Goal: Task Accomplishment & Management: Use online tool/utility

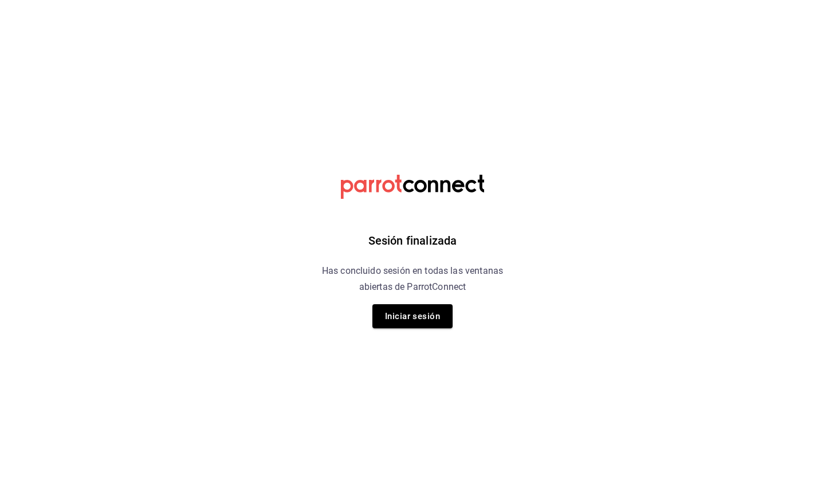
click at [443, 313] on button "Iniciar sesión" at bounding box center [412, 316] width 80 height 24
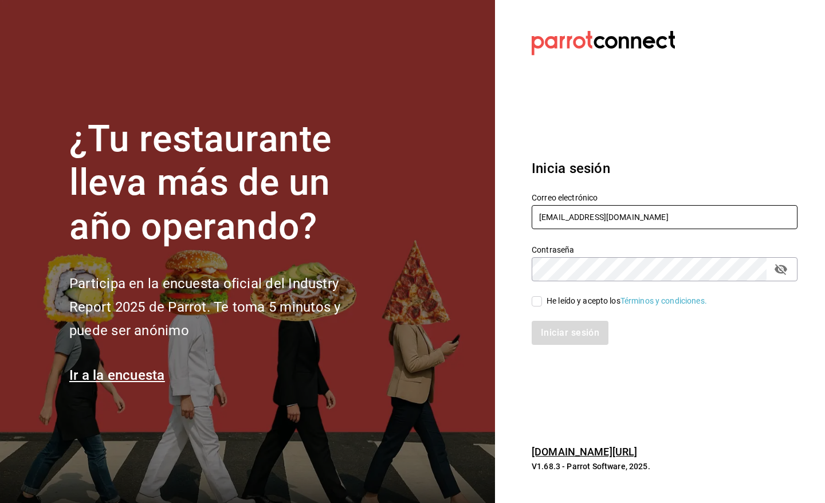
click at [601, 221] on input "gm@peace.com" at bounding box center [665, 217] width 266 height 24
type input "pr@peace.com"
click at [576, 302] on div "He leído y acepto los Términos y condiciones." at bounding box center [626, 301] width 160 height 12
click at [542, 302] on input "He leído y acepto los Términos y condiciones." at bounding box center [537, 301] width 10 height 10
checkbox input "true"
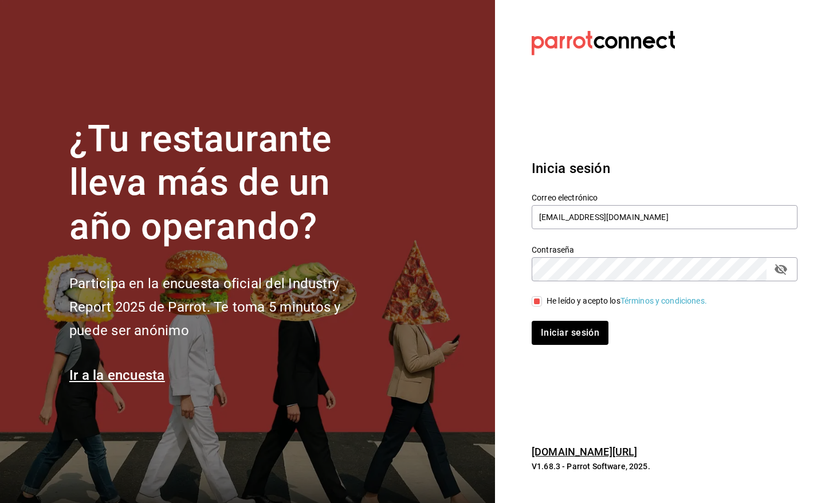
click at [577, 318] on div "Iniciar sesión" at bounding box center [658, 326] width 280 height 38
click at [579, 328] on button "Iniciar sesión" at bounding box center [571, 333] width 78 height 24
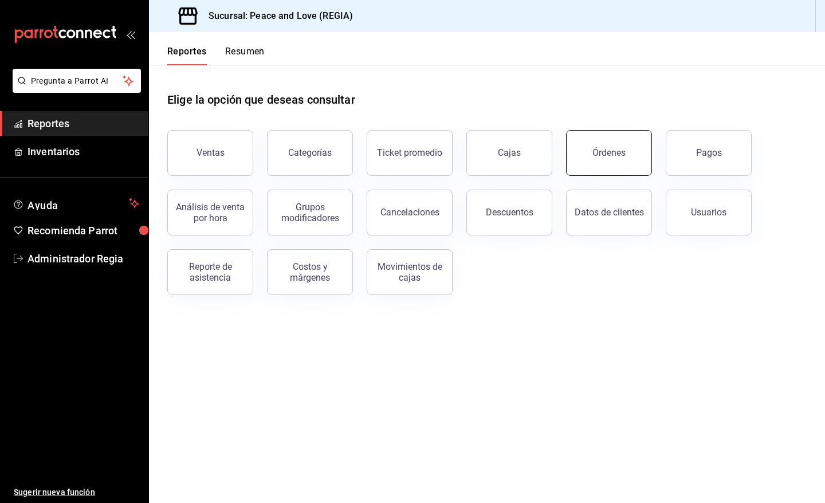
click at [621, 153] on div "Órdenes" at bounding box center [608, 152] width 33 height 11
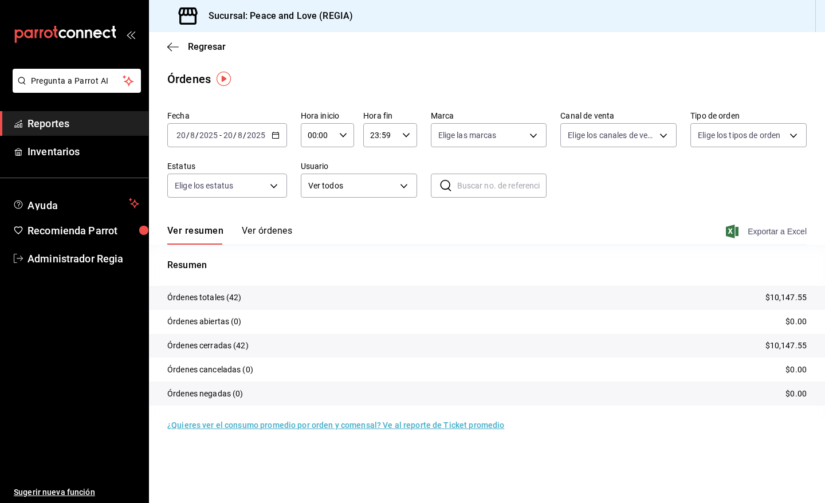
click at [741, 233] on span "Exportar a Excel" at bounding box center [767, 232] width 78 height 14
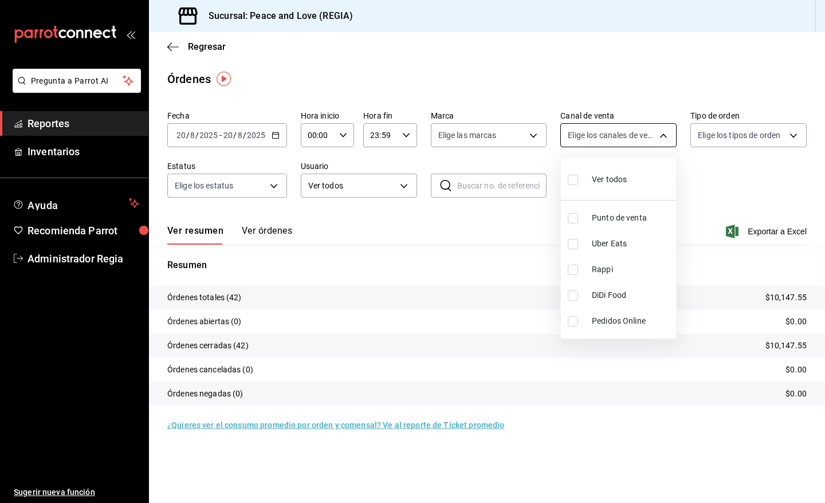
click at [611, 133] on body "Pregunta a Parrot AI Reportes Inventarios Ayuda Recomienda Parrot Administrador…" at bounding box center [412, 251] width 825 height 503
click at [614, 239] on span "Uber Eats" at bounding box center [632, 244] width 80 height 12
type input "UBER_EATS"
checkbox input "true"
click at [614, 241] on span "Uber Eats" at bounding box center [632, 244] width 80 height 12
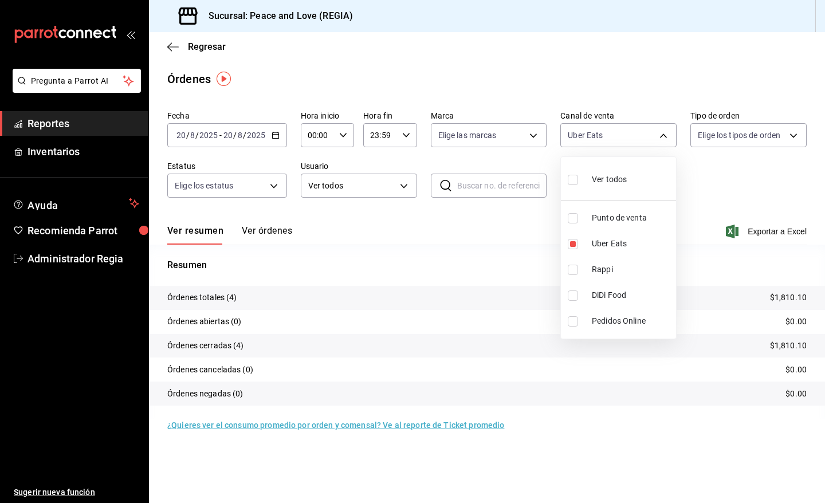
checkbox input "false"
click at [596, 272] on span "Rappi" at bounding box center [632, 269] width 80 height 12
type input "RAPPI"
checkbox input "true"
click at [596, 272] on span "Rappi" at bounding box center [632, 269] width 80 height 12
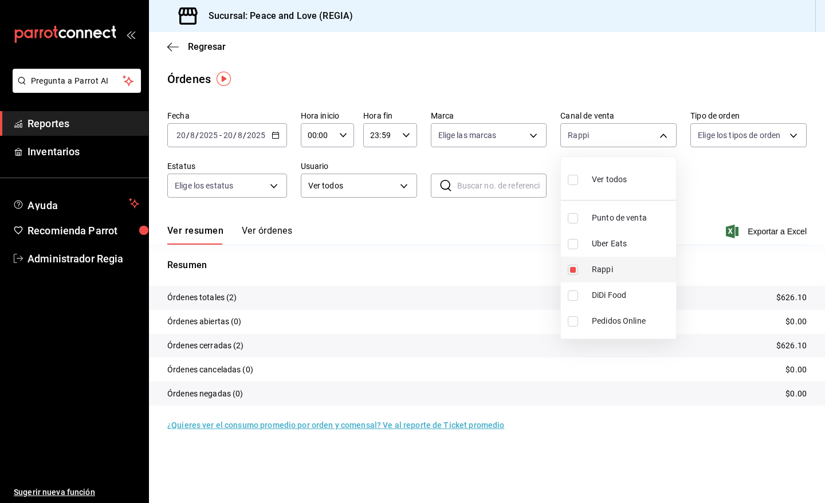
checkbox input "false"
click at [205, 44] on div at bounding box center [412, 251] width 825 height 503
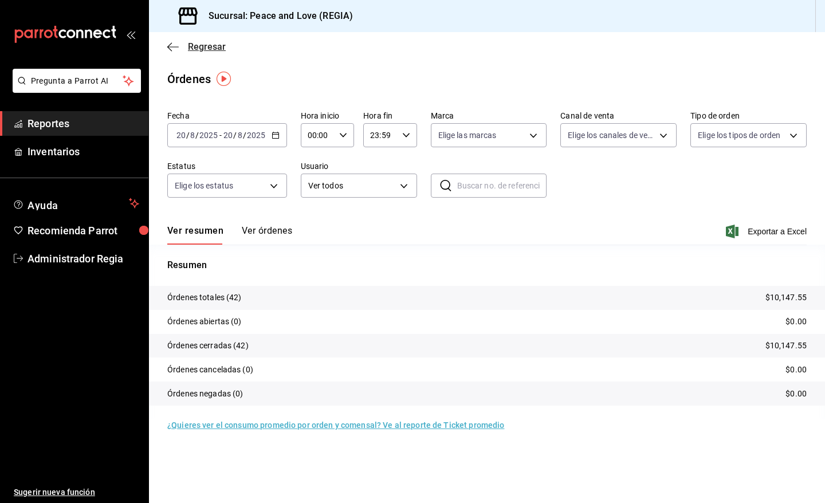
click at [196, 49] on span "Regresar" at bounding box center [207, 46] width 38 height 11
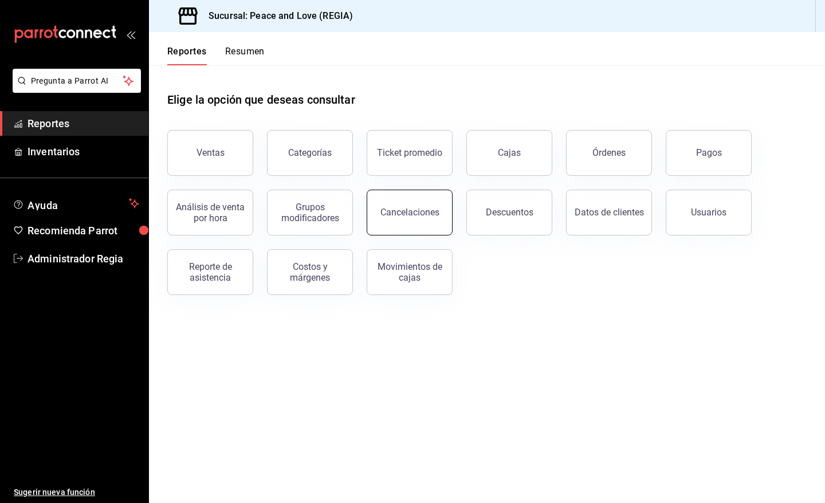
click at [378, 216] on button "Cancelaciones" at bounding box center [410, 213] width 86 height 46
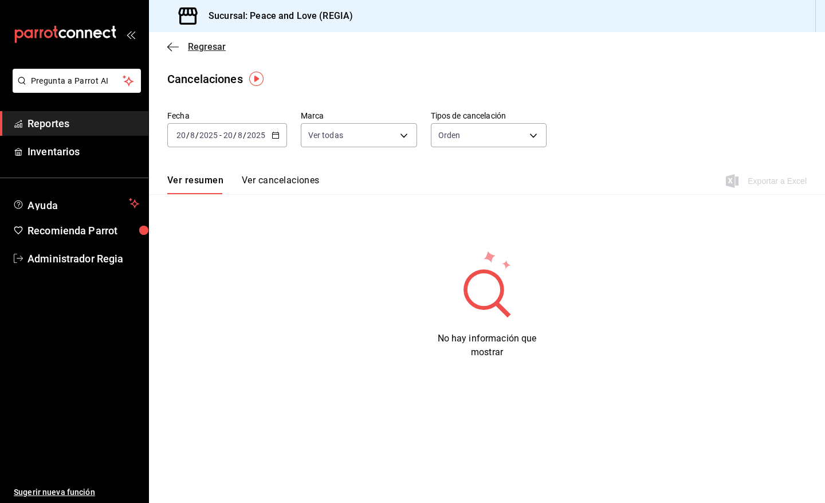
click at [202, 50] on span "Regresar" at bounding box center [207, 46] width 38 height 11
